Goal: Information Seeking & Learning: Learn about a topic

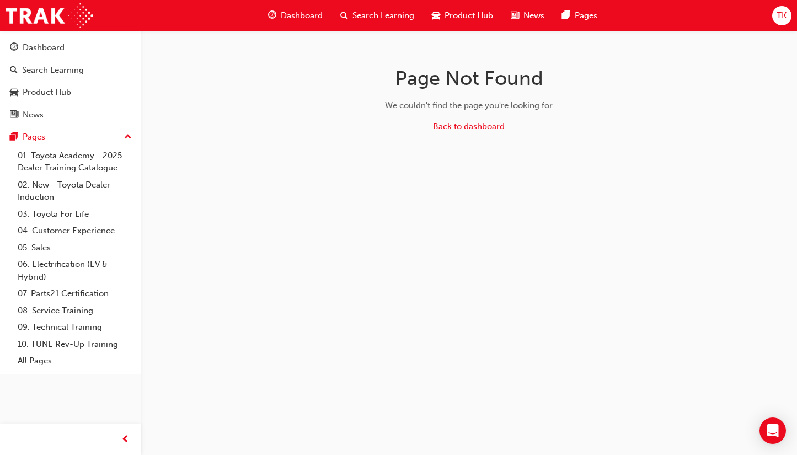
click at [312, 10] on span "Dashboard" at bounding box center [302, 15] width 42 height 13
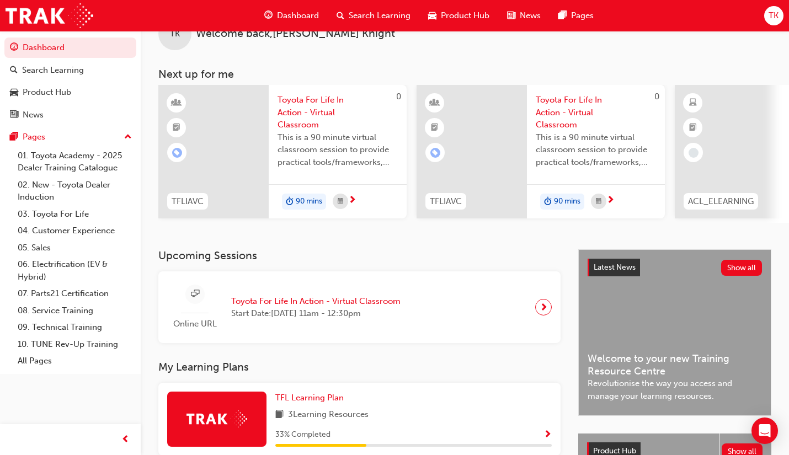
scroll to position [55, 0]
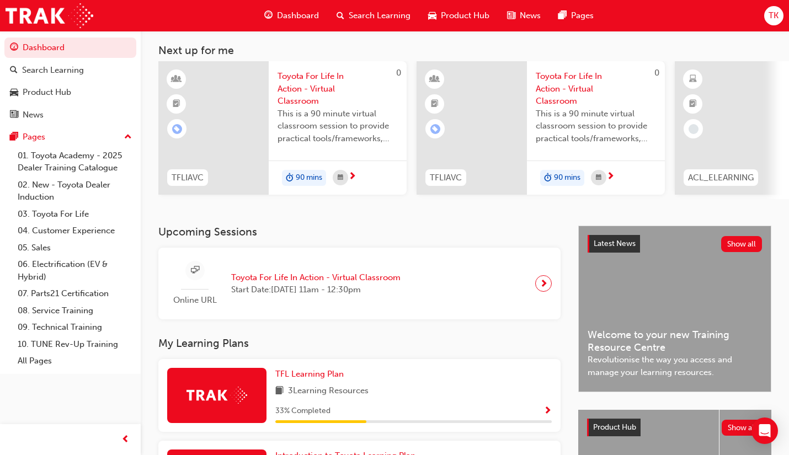
click at [298, 12] on span "Dashboard" at bounding box center [298, 15] width 42 height 13
click at [386, 14] on span "Search Learning" at bounding box center [380, 15] width 62 height 13
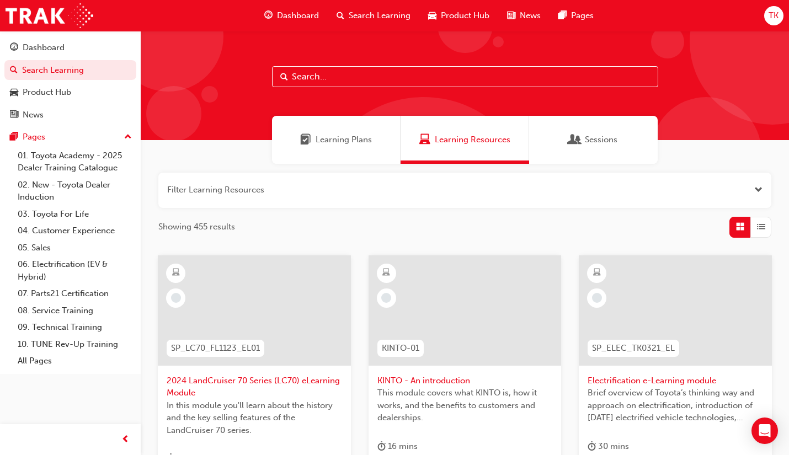
click at [371, 143] on span "Learning Plans" at bounding box center [344, 139] width 56 height 13
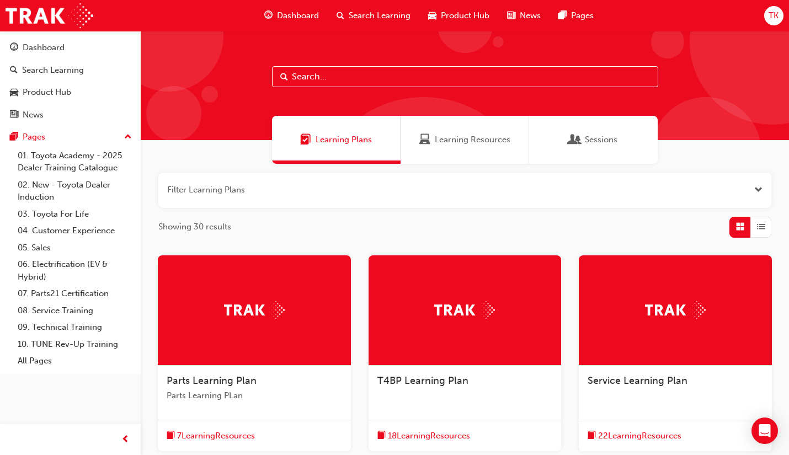
click at [619, 143] on div "Sessions" at bounding box center [593, 140] width 129 height 48
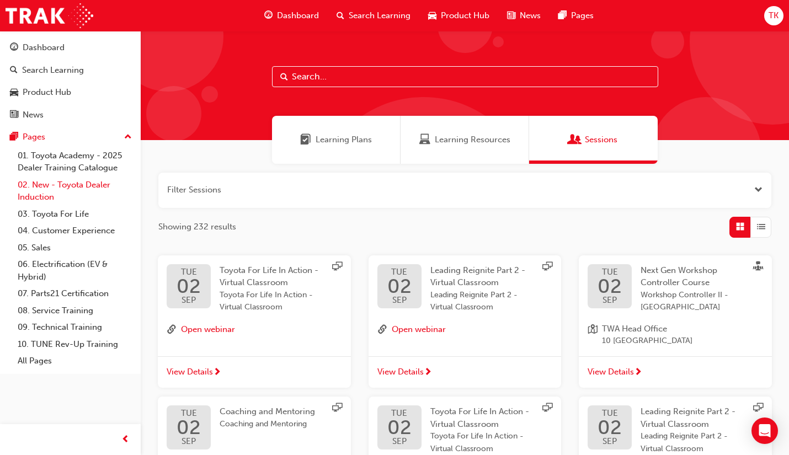
click at [78, 184] on link "02. New - Toyota Dealer Induction" at bounding box center [74, 191] width 123 height 29
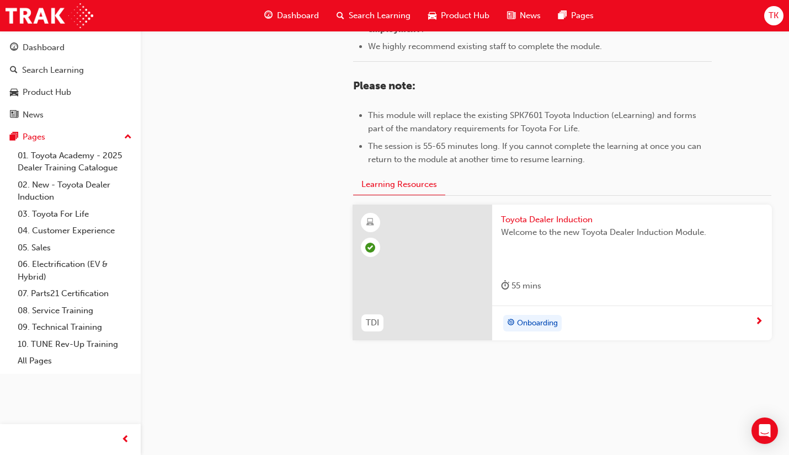
scroll to position [528, 0]
click at [570, 213] on span "Toyota Dealer Induction" at bounding box center [632, 218] width 262 height 13
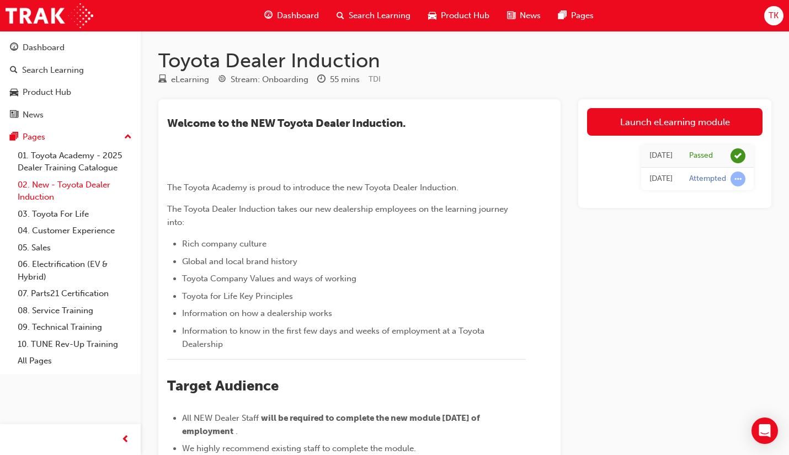
click at [57, 182] on link "02. New - Toyota Dealer Induction" at bounding box center [74, 191] width 123 height 29
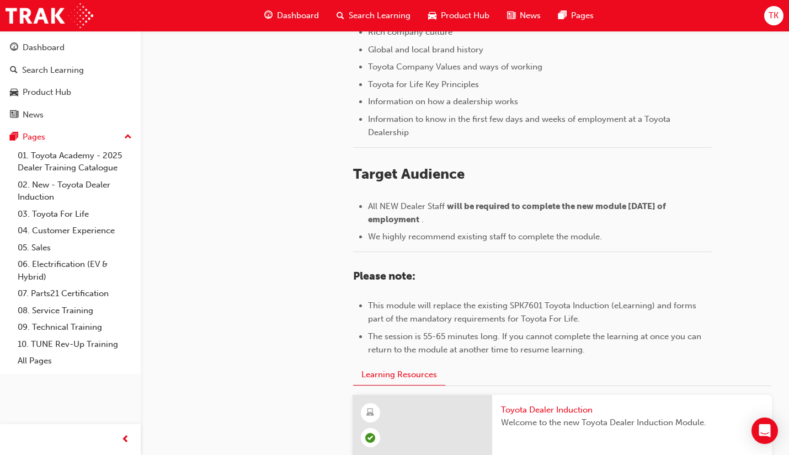
scroll to position [142, 0]
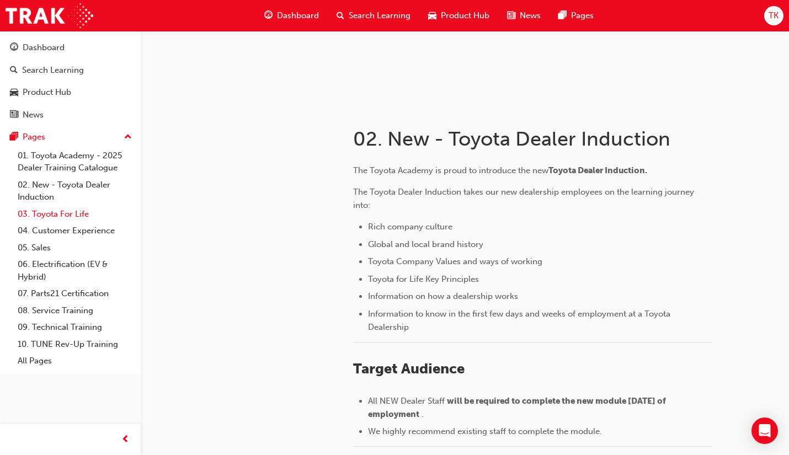
click at [70, 217] on link "03. Toyota For Life" at bounding box center [74, 214] width 123 height 17
